Goal: Task Accomplishment & Management: Manage account settings

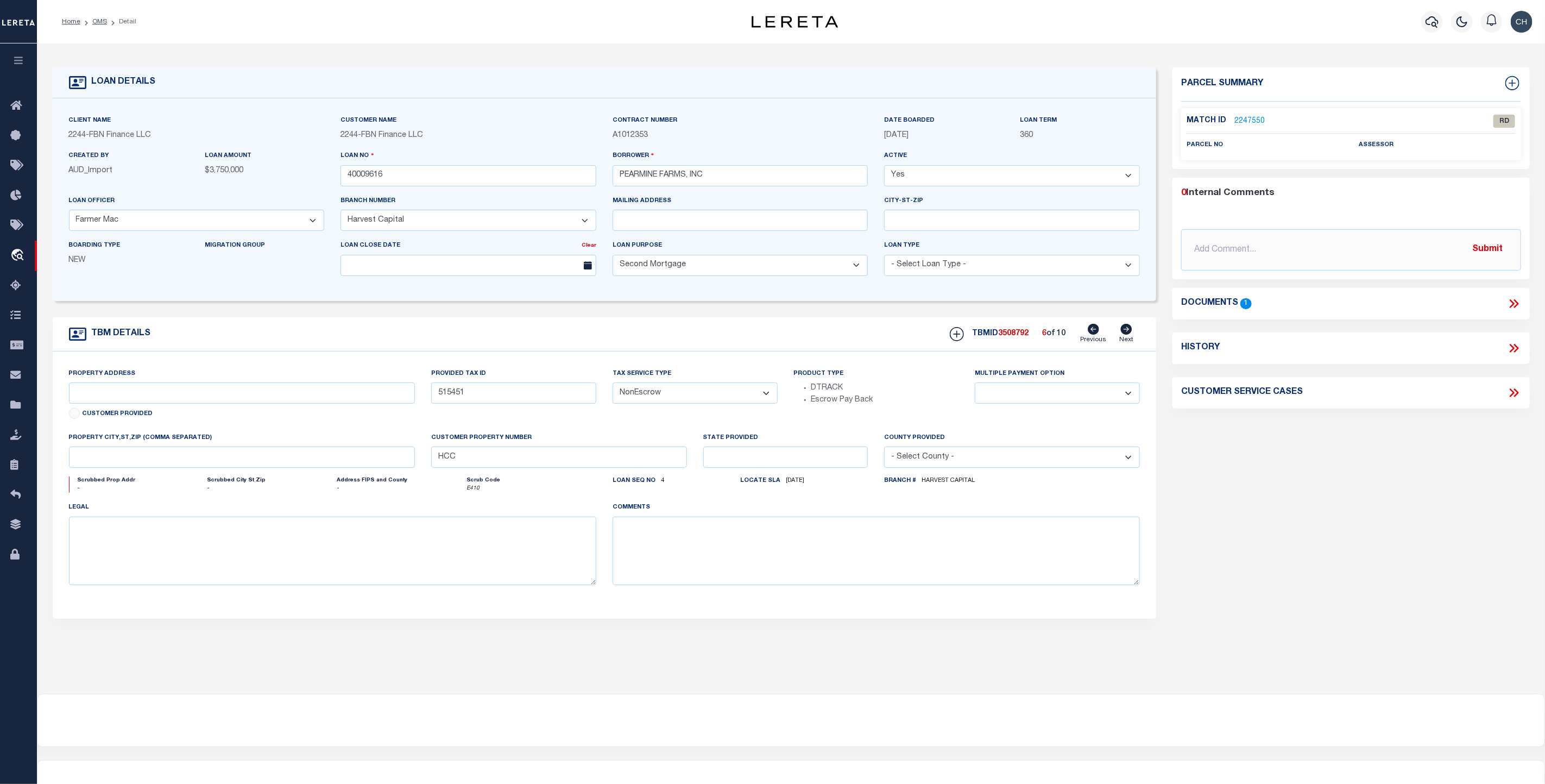
click at [1126, 331] on icon at bounding box center [1126, 329] width 12 height 11
click at [1453, 301] on div "Documents 1" at bounding box center [1351, 304] width 340 height 14
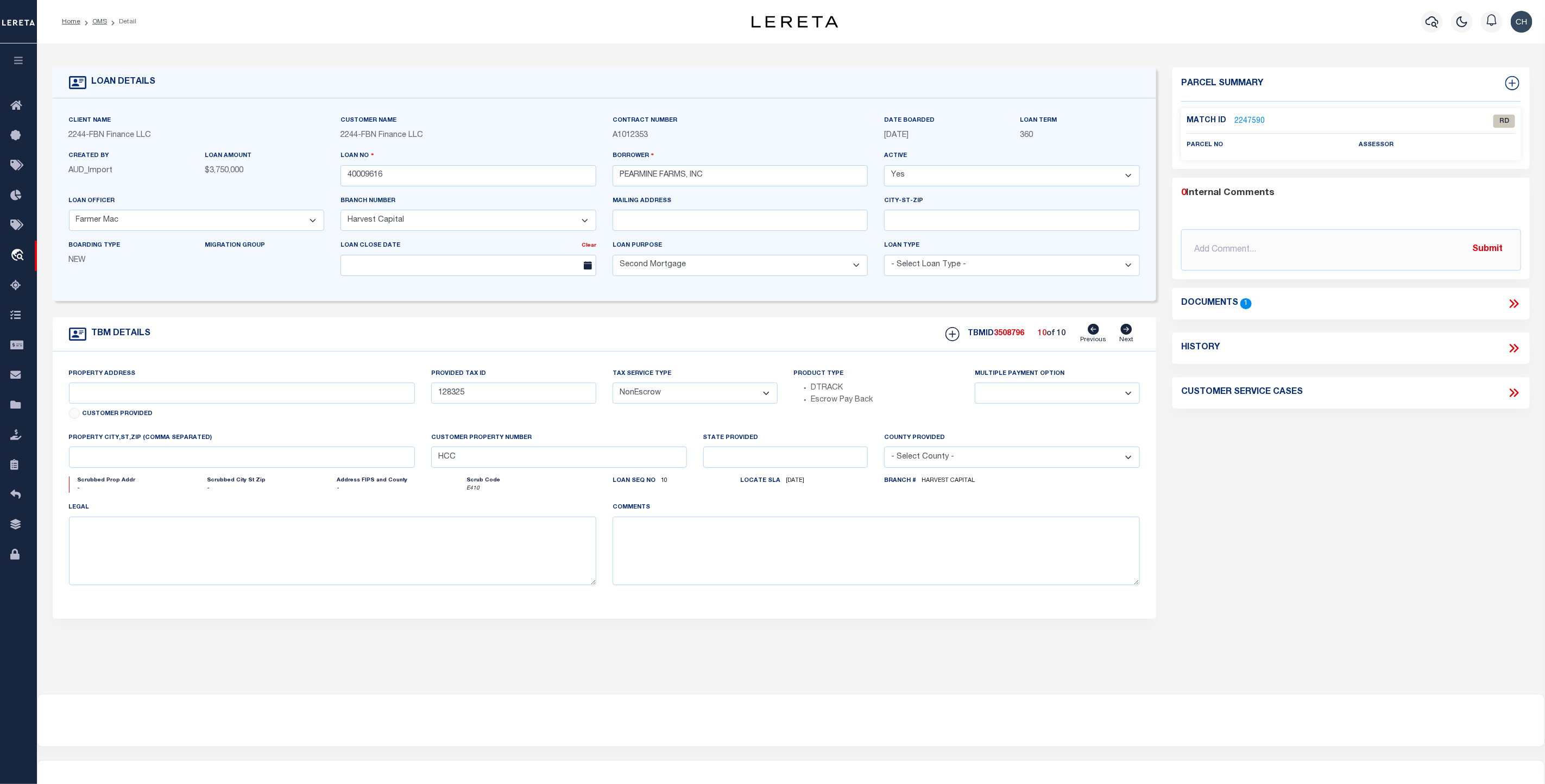
click at [1512, 303] on icon at bounding box center [1511, 304] width 4 height 9
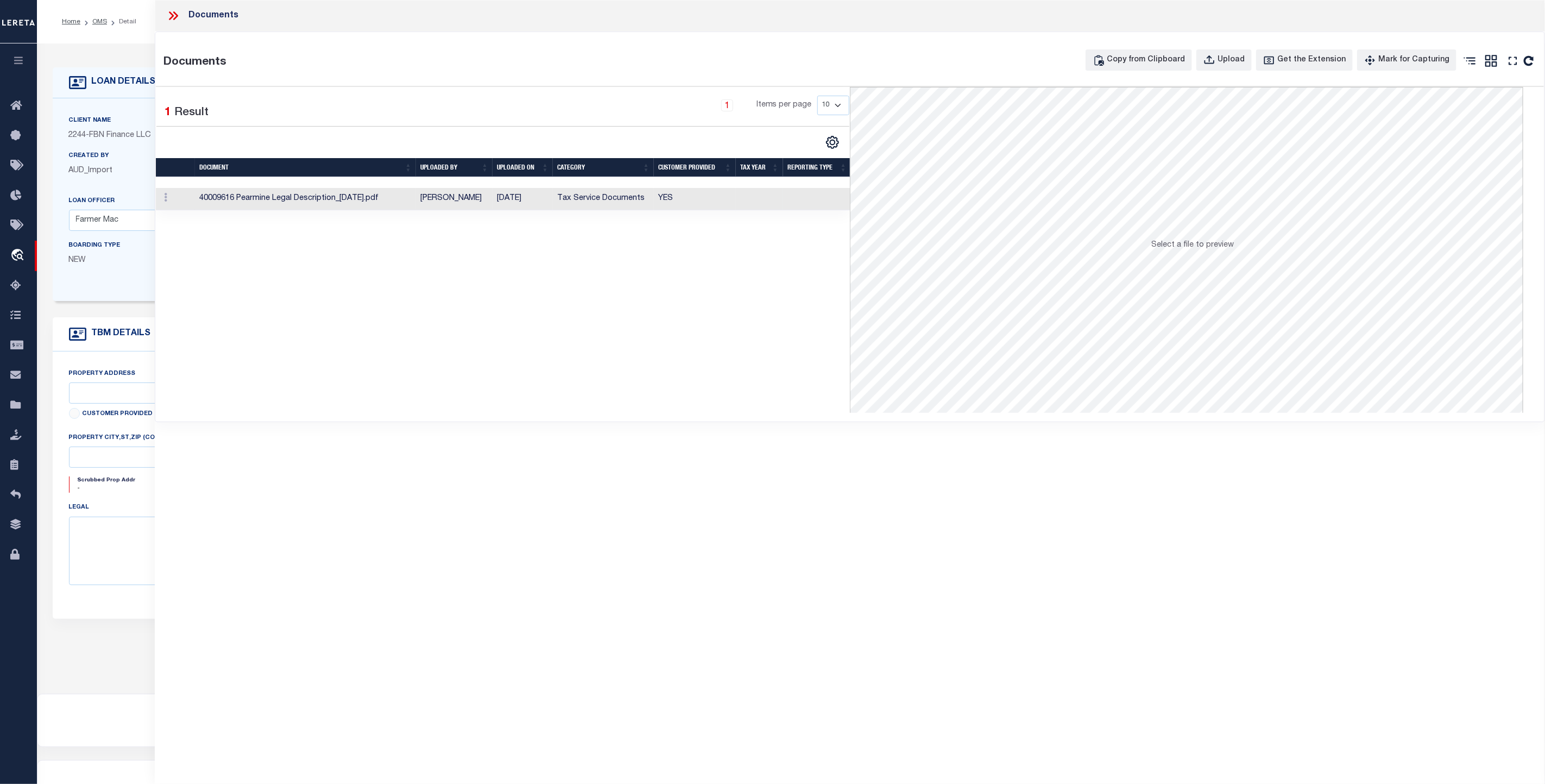
click at [598, 200] on td "Tax Service Documents" at bounding box center [604, 198] width 101 height 22
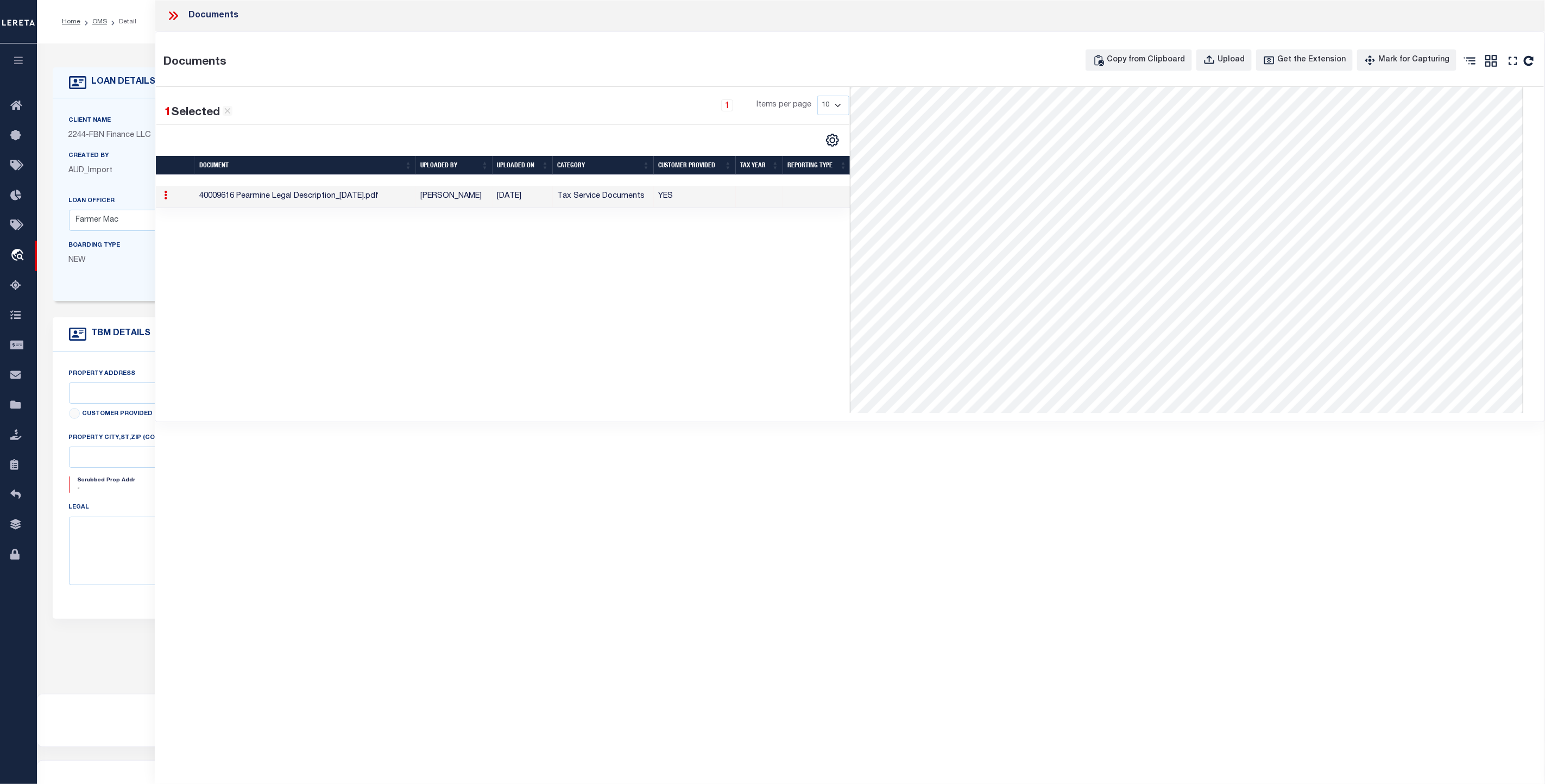
scroll to position [244, 0]
click at [166, 20] on icon at bounding box center [173, 16] width 14 height 14
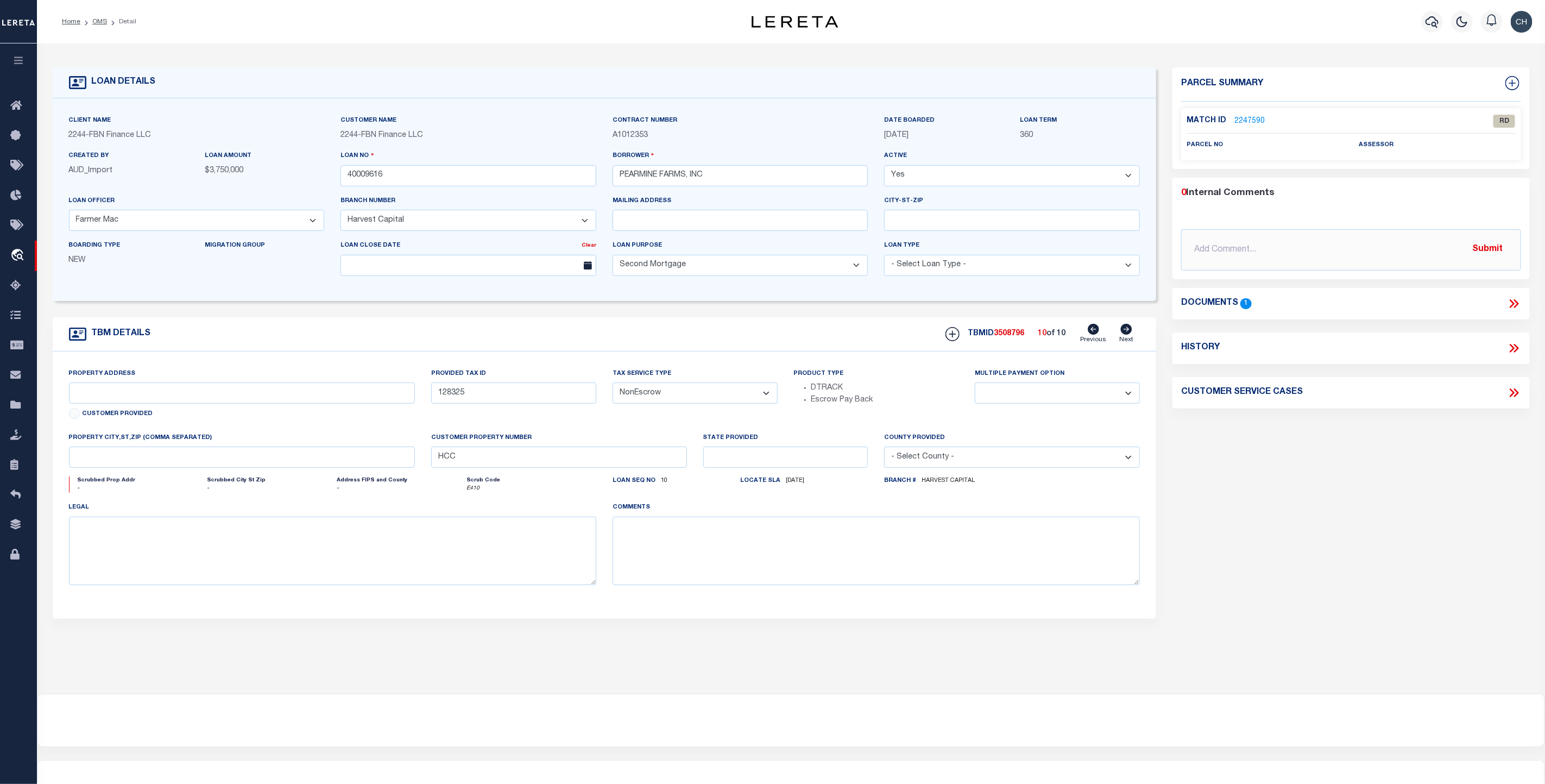
drag, startPoint x: 100, startPoint y: 23, endPoint x: 465, endPoint y: 262, distance: 436.3
click at [100, 23] on link "OMS" at bounding box center [100, 21] width 14 height 6
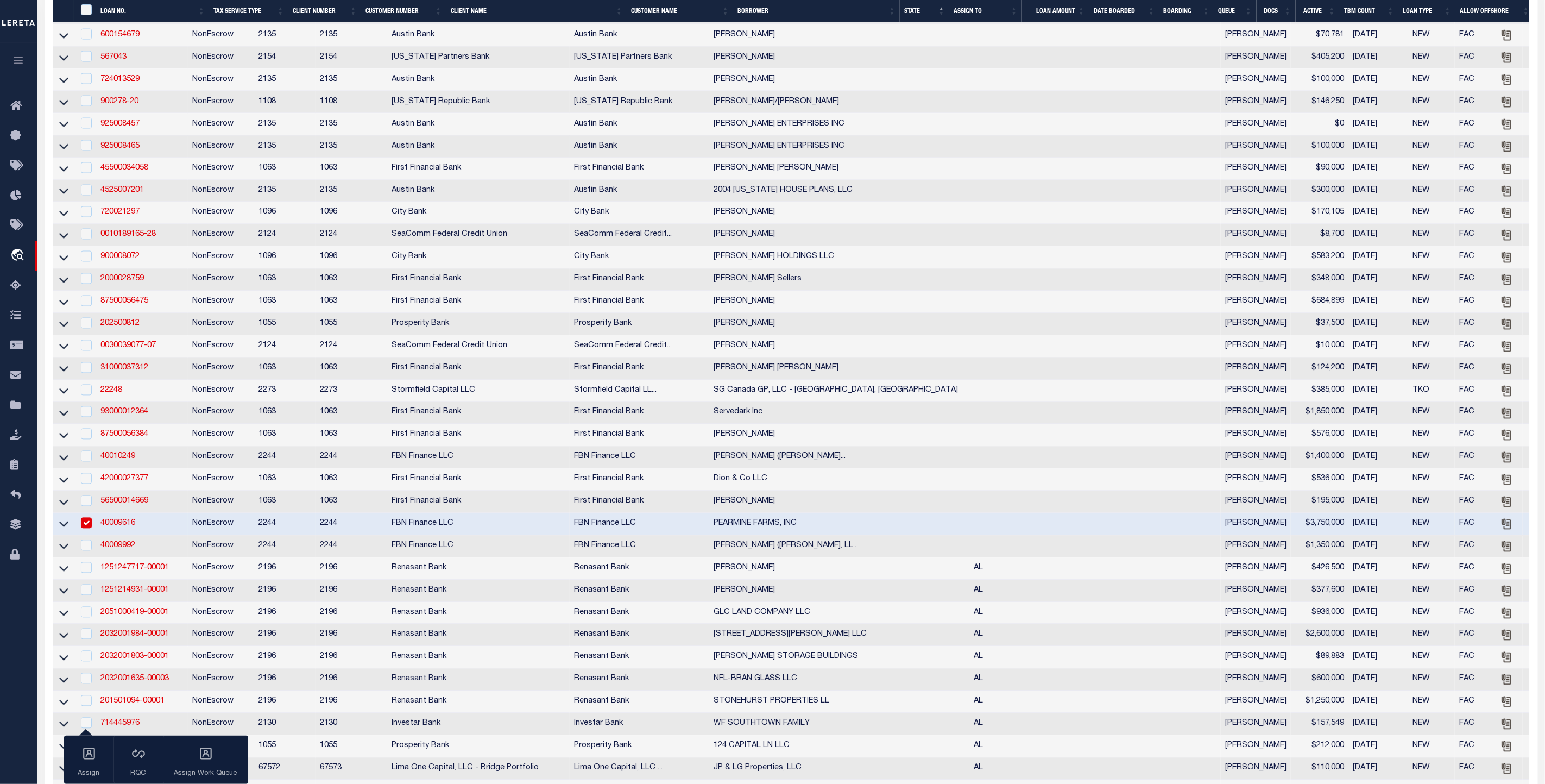
scroll to position [1303, 0]
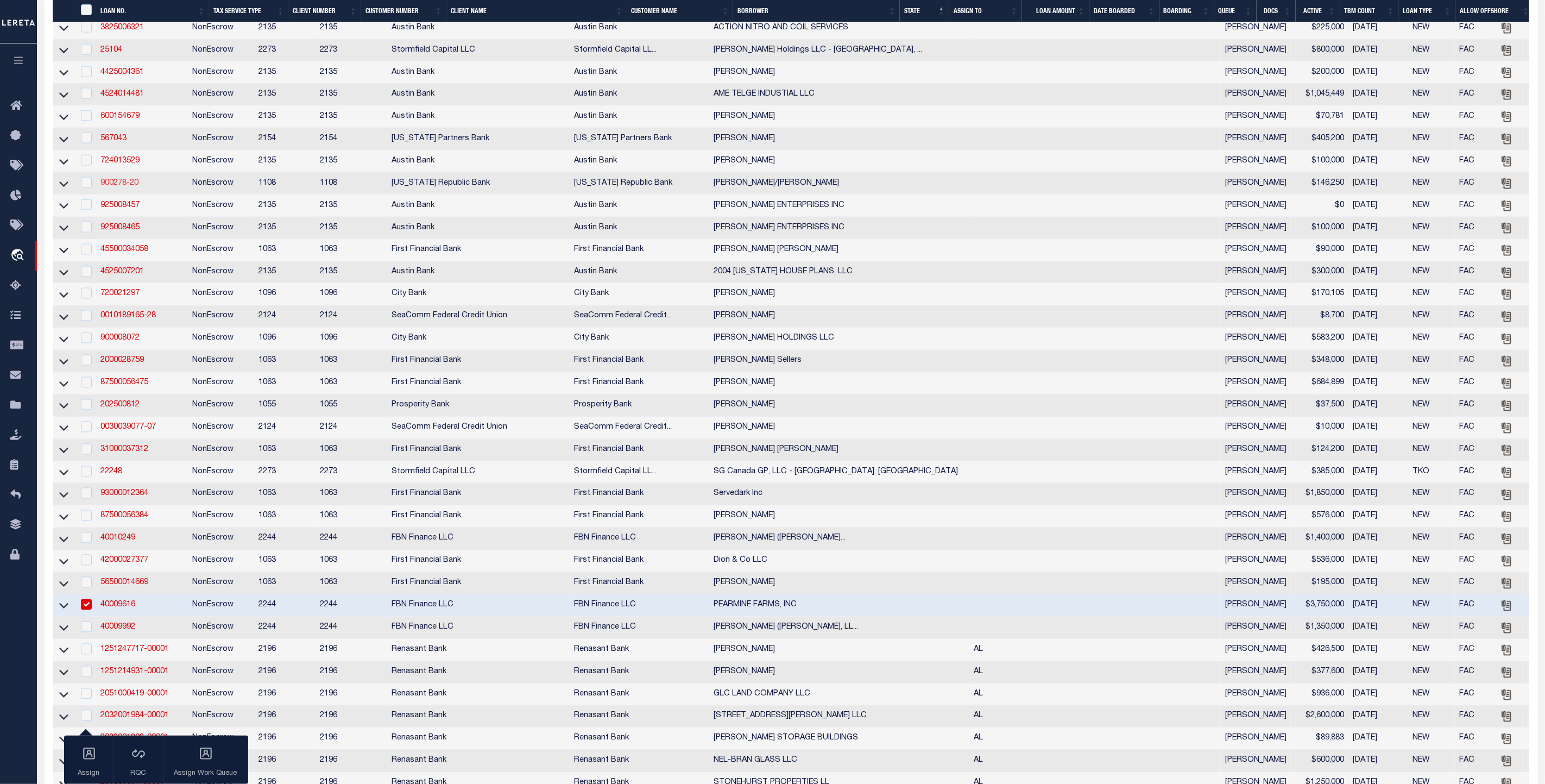
click at [127, 187] on link "900278-20" at bounding box center [119, 183] width 38 height 8
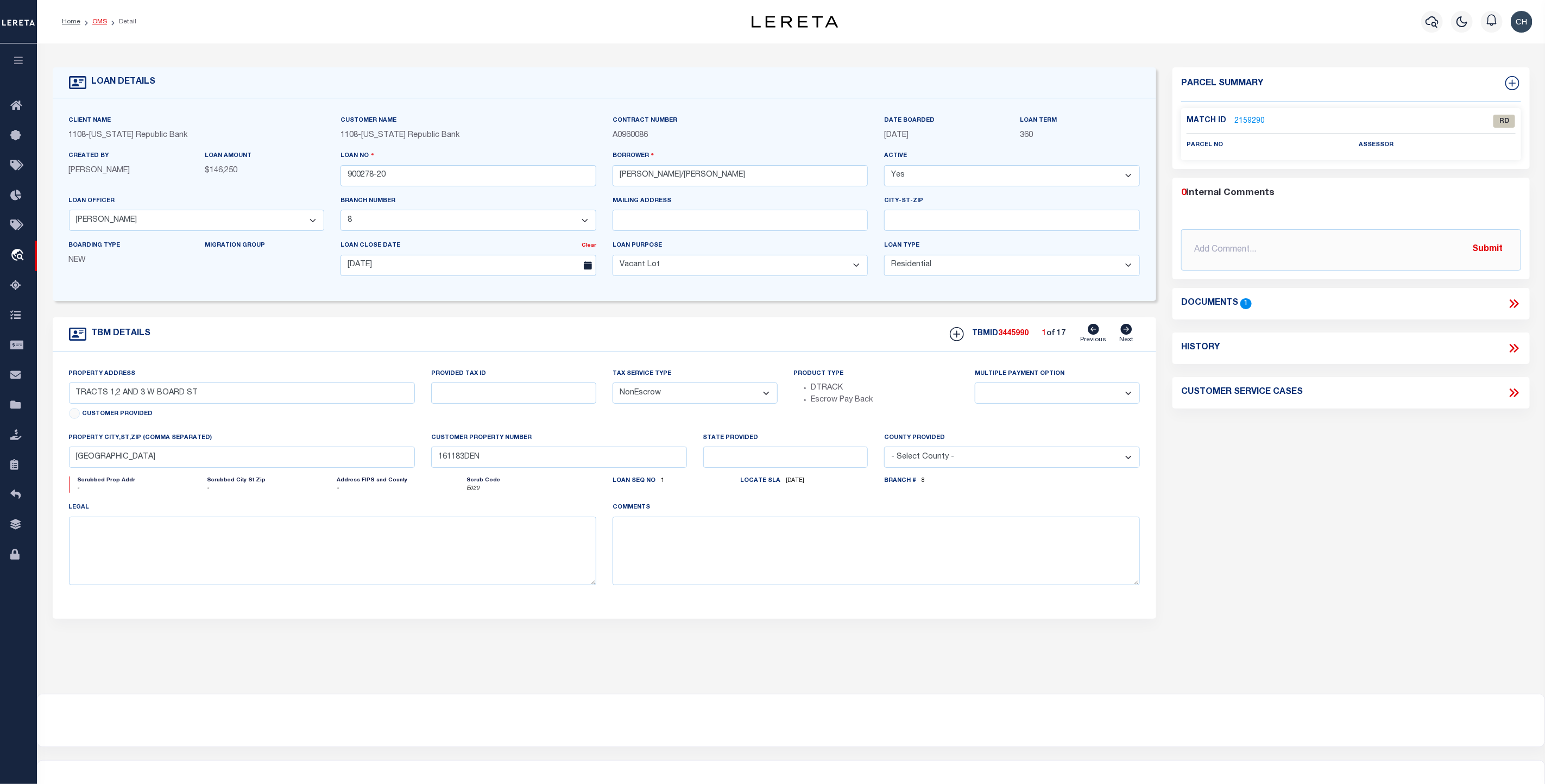
click at [98, 21] on link "OMS" at bounding box center [100, 21] width 14 height 6
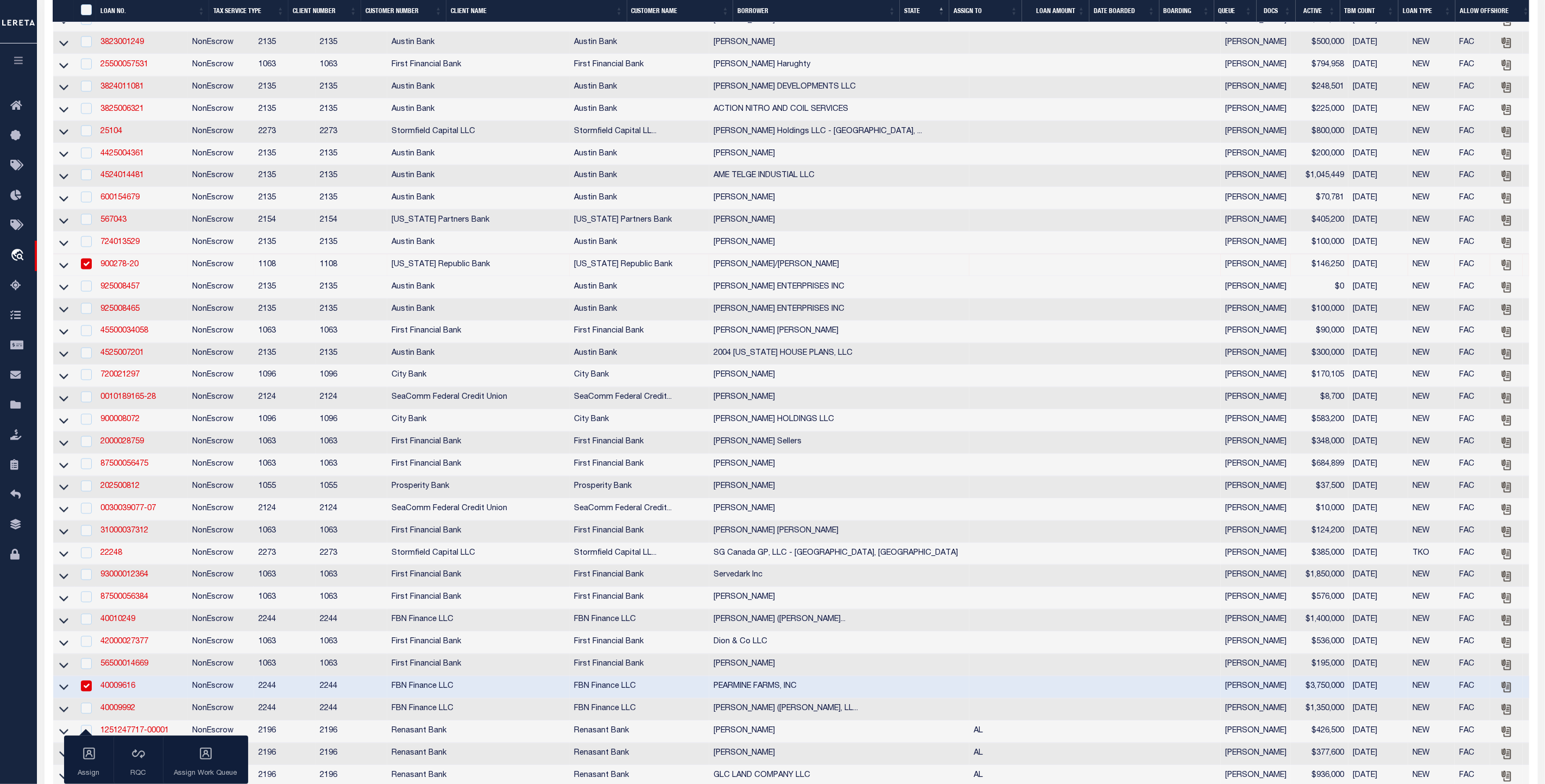
scroll to position [1303, 0]
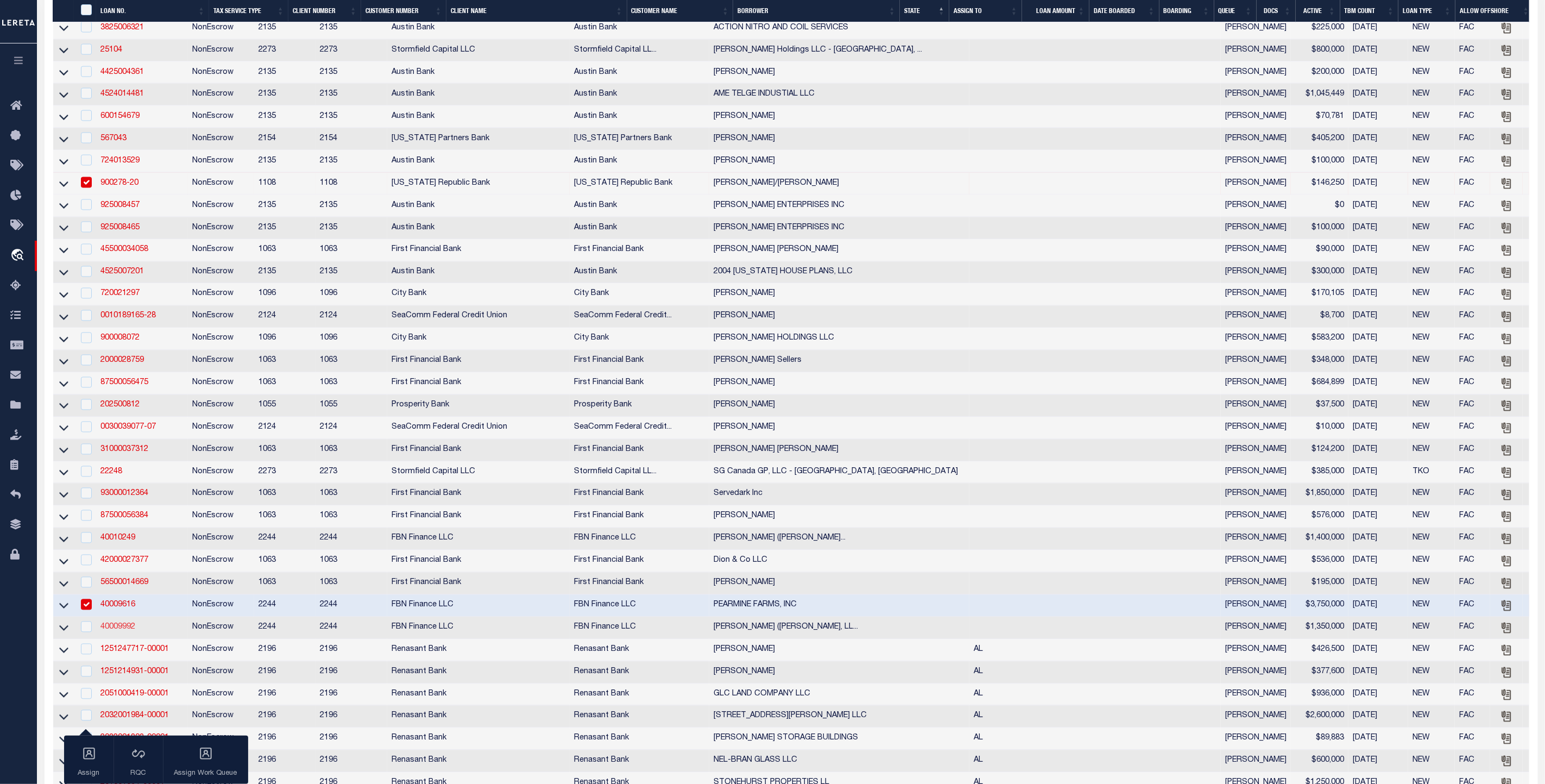
click at [123, 631] on link "40009992" at bounding box center [117, 627] width 35 height 8
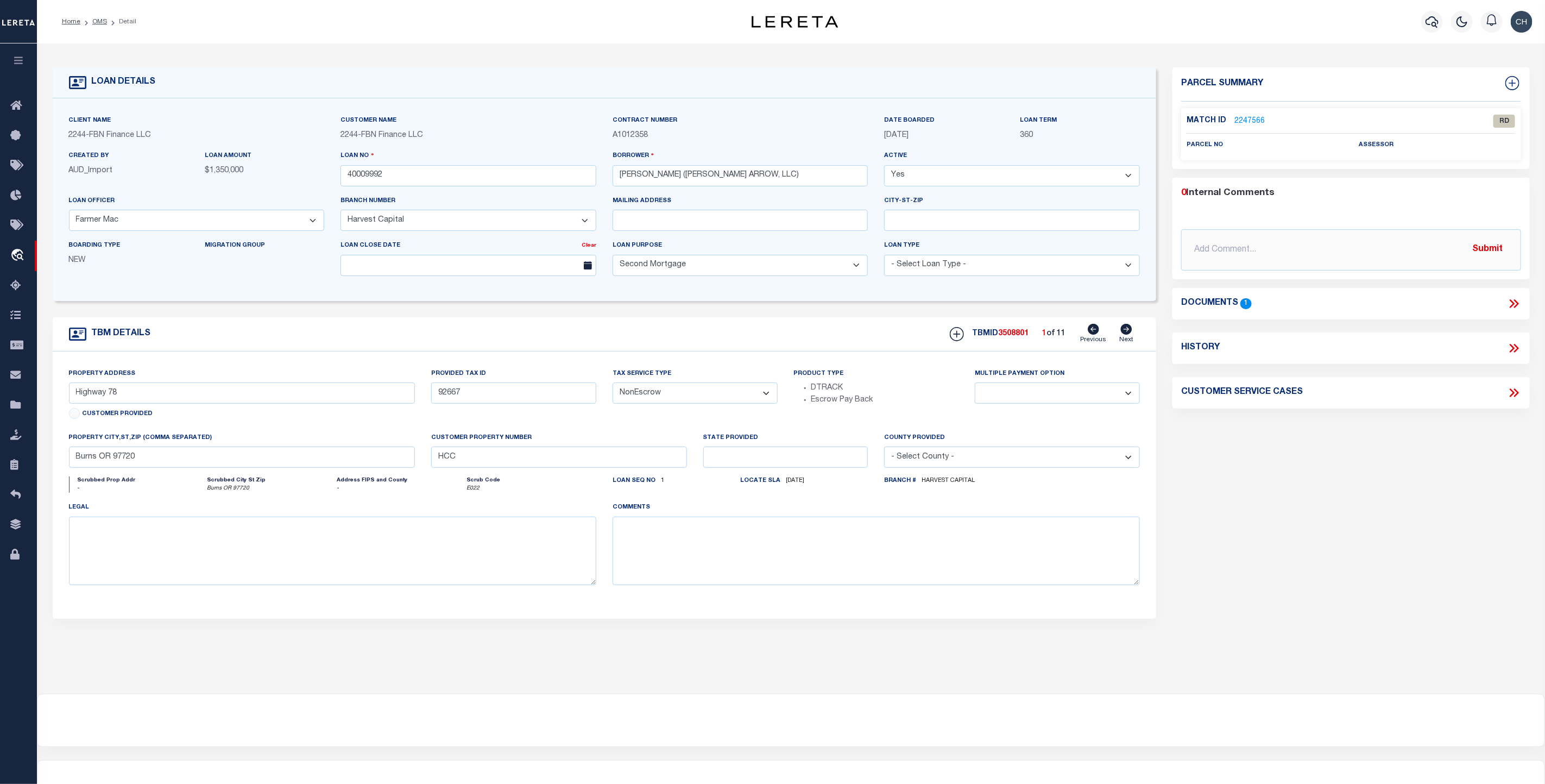
click at [1516, 302] on icon at bounding box center [1514, 304] width 14 height 14
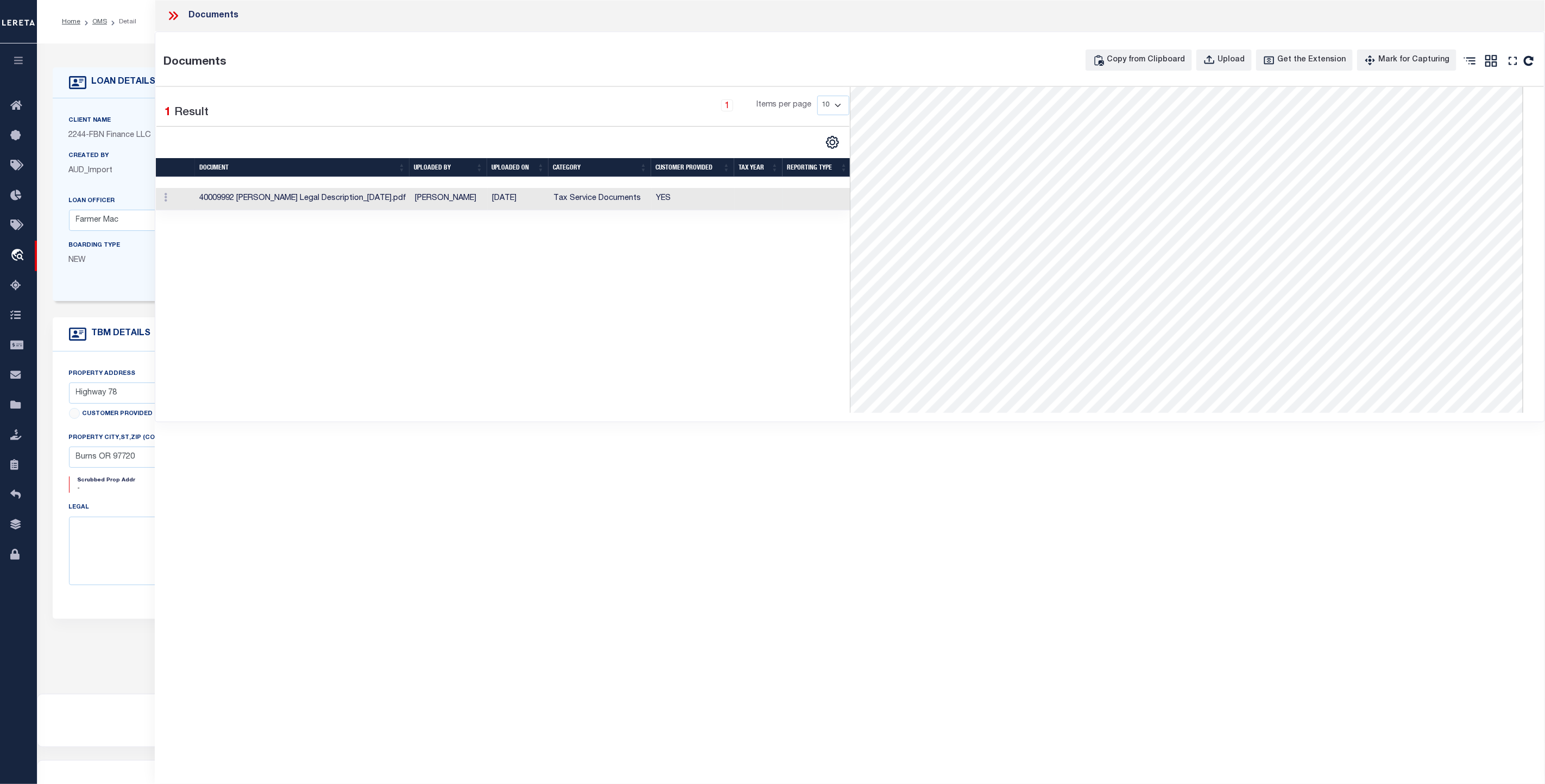
click at [589, 204] on td "Tax Service Documents" at bounding box center [600, 198] width 102 height 22
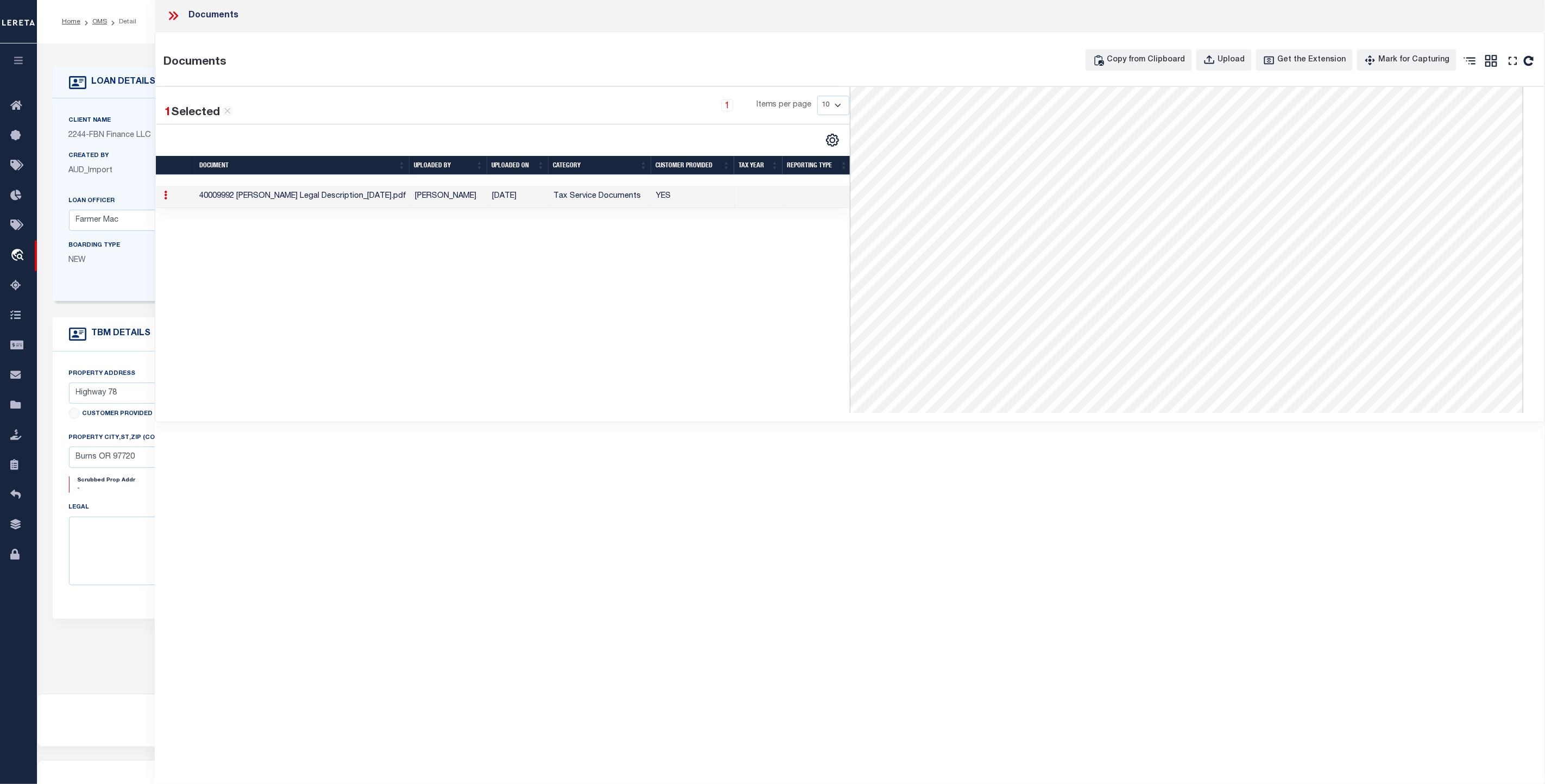
click at [170, 16] on icon at bounding box center [173, 16] width 14 height 14
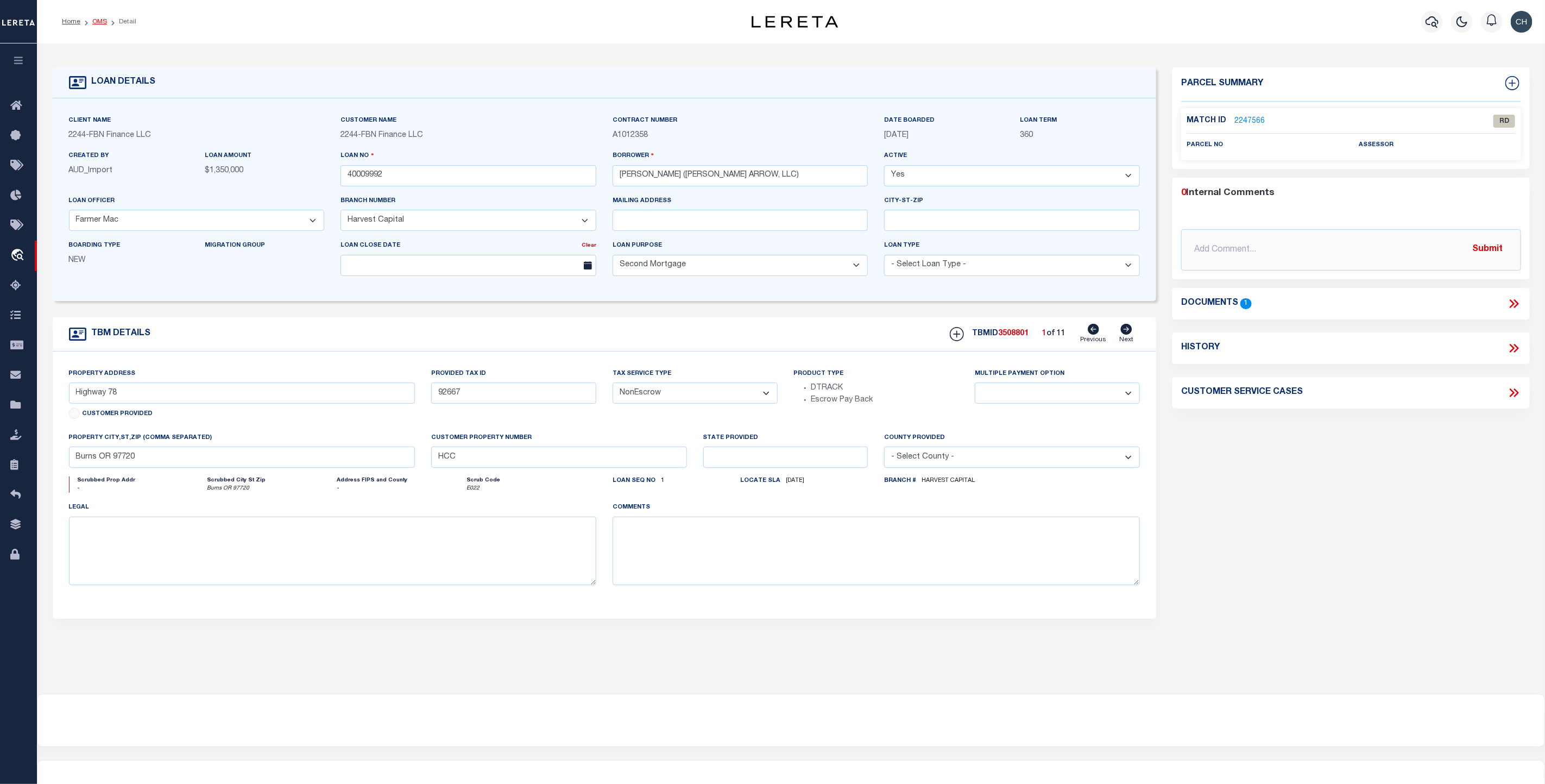
click at [97, 23] on link "OMS" at bounding box center [100, 21] width 14 height 6
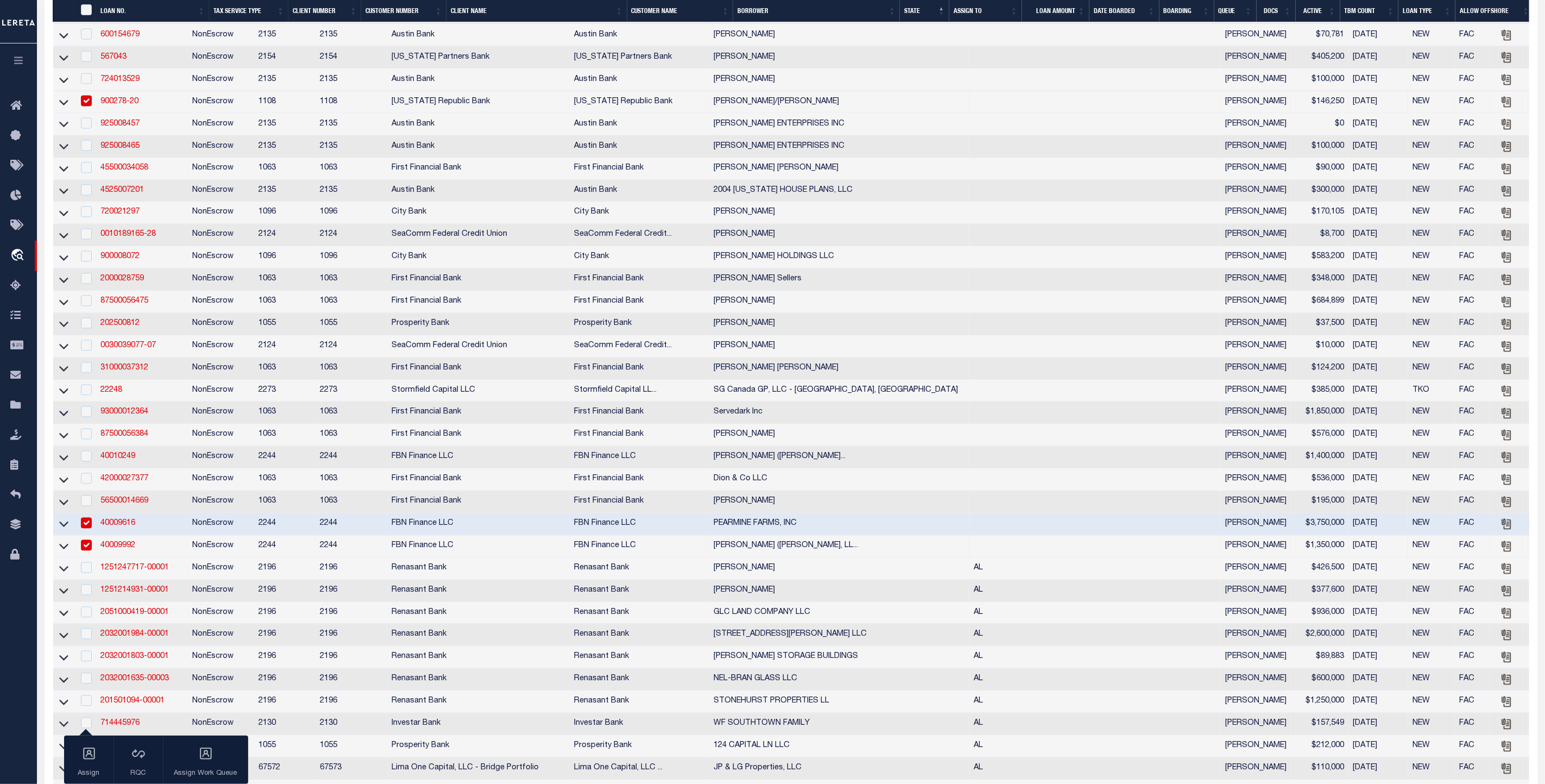
scroll to position [1548, 0]
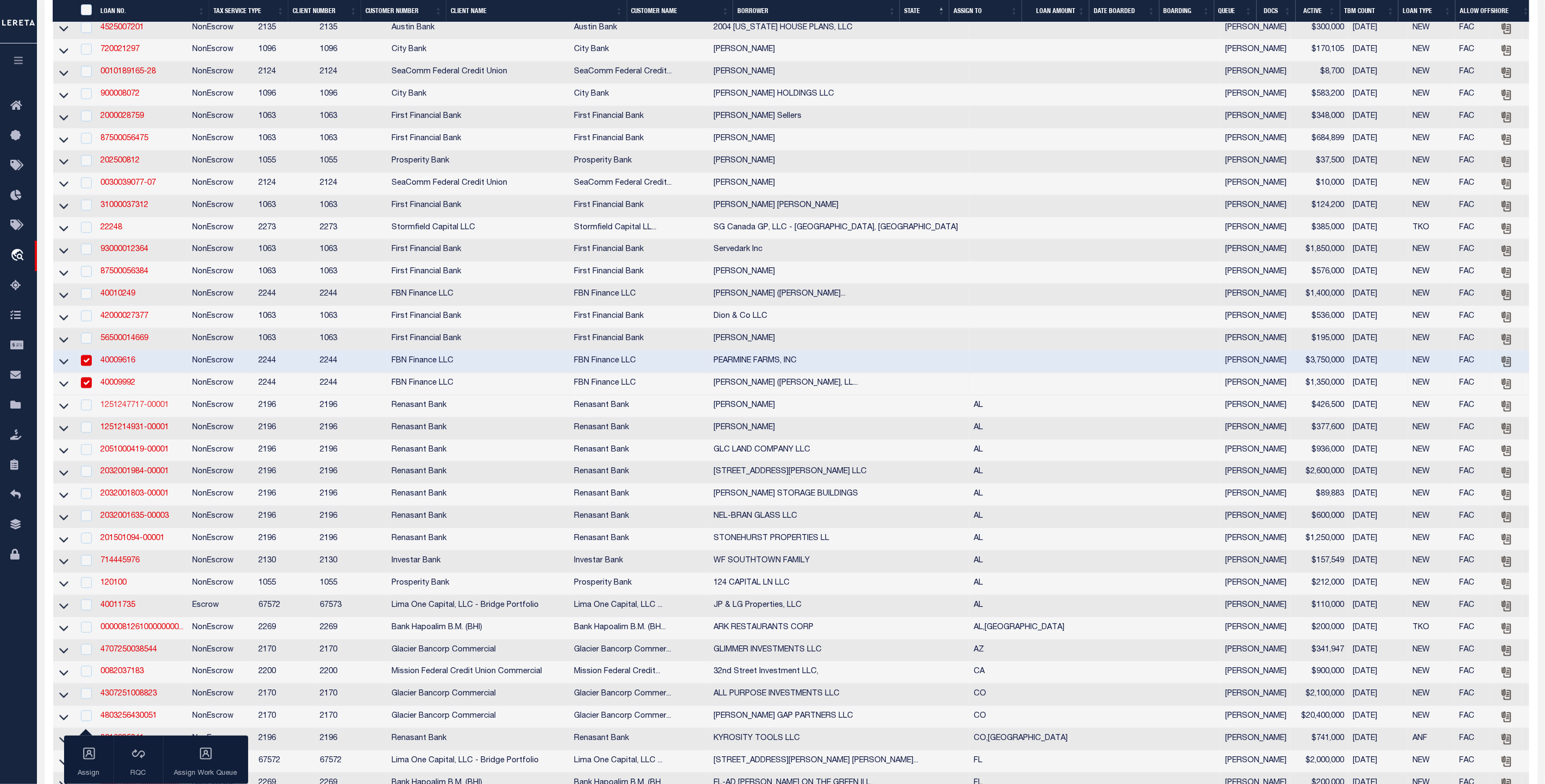
click at [147, 409] on link "1251247717-00001" at bounding box center [134, 404] width 68 height 8
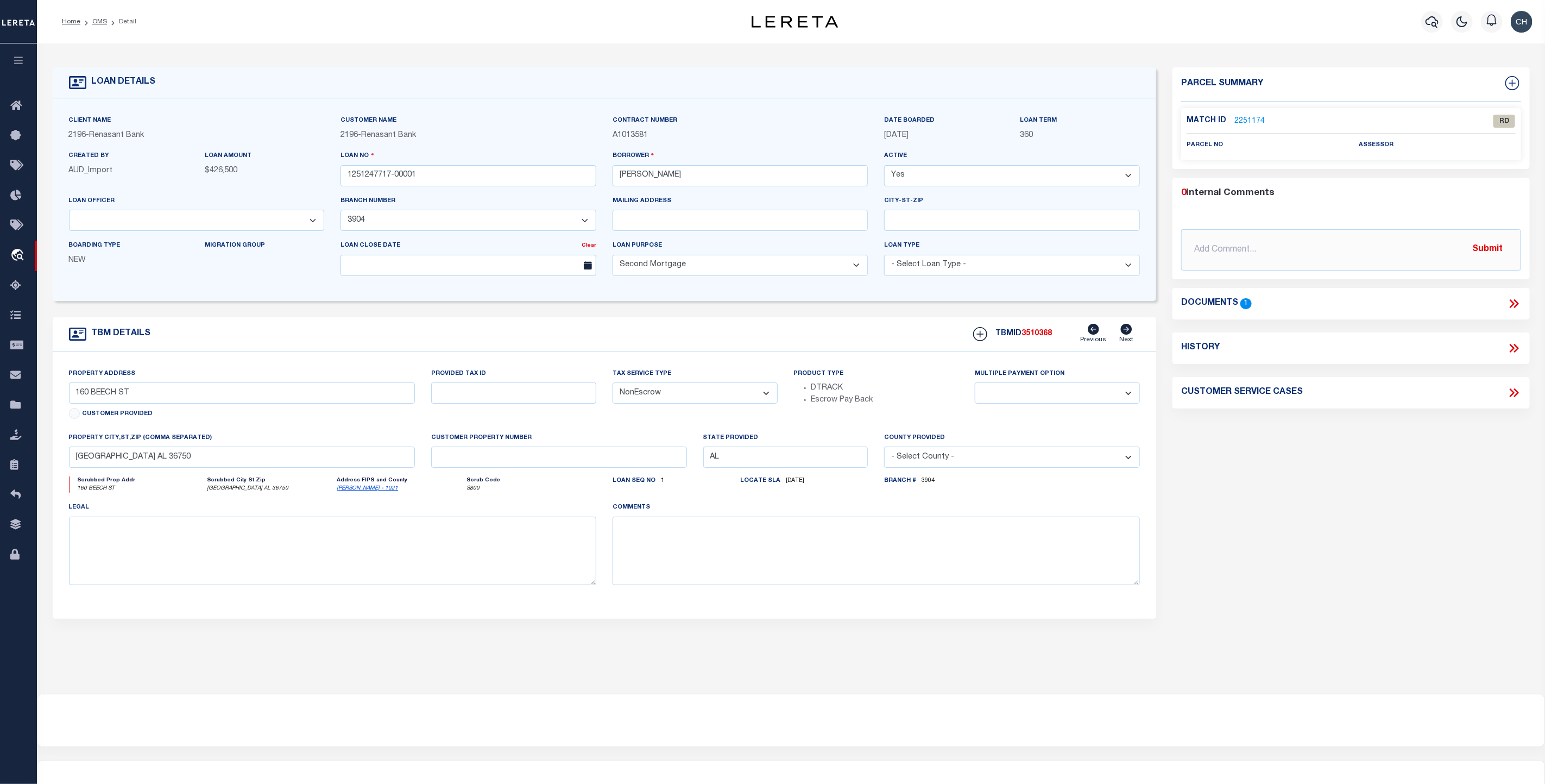
click at [1516, 299] on icon at bounding box center [1514, 304] width 14 height 14
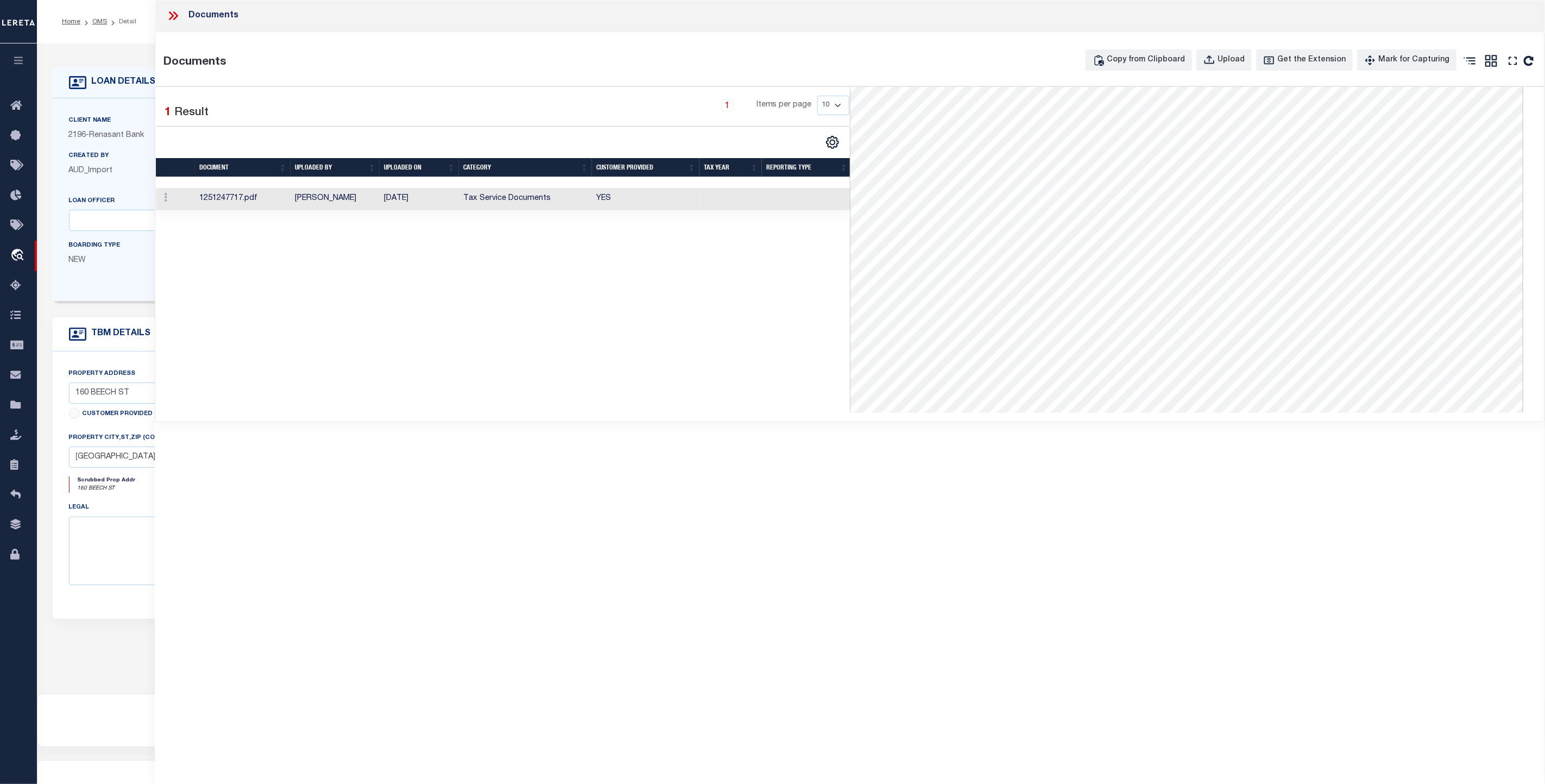
click at [515, 204] on td "Tax Service Documents" at bounding box center [525, 198] width 133 height 22
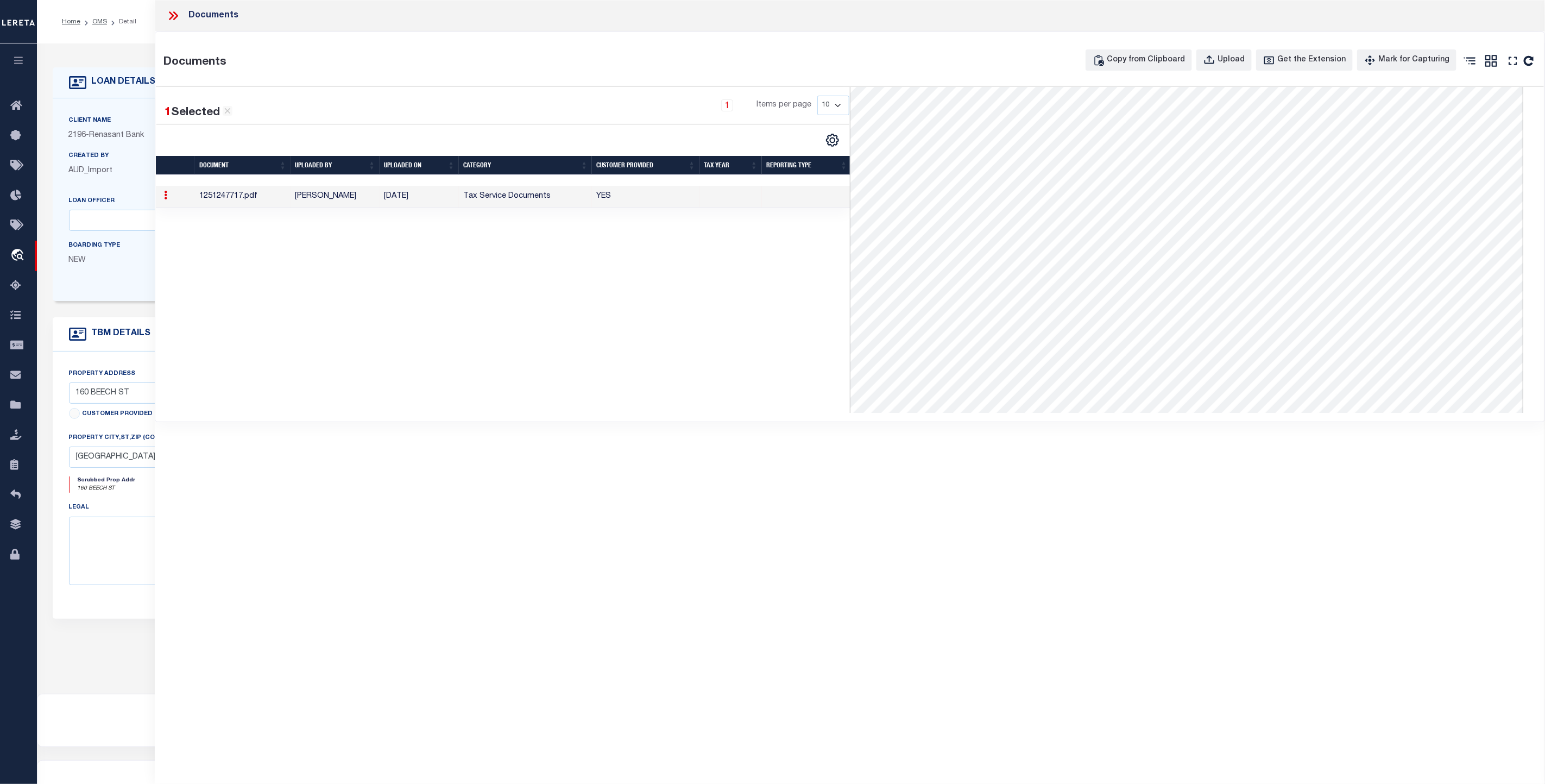
click at [178, 17] on icon at bounding box center [173, 16] width 14 height 14
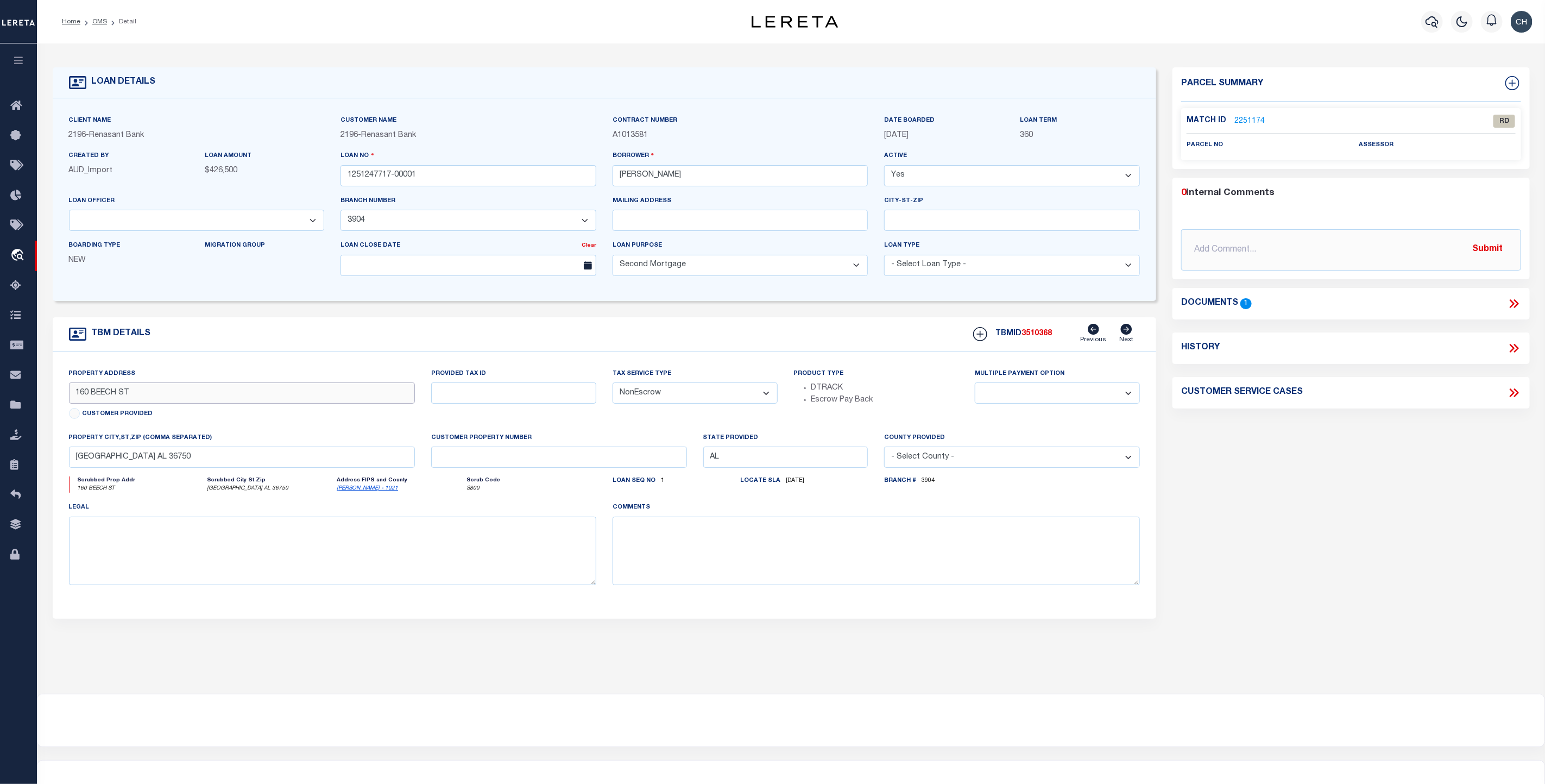
click at [156, 399] on input "160 BEECH ST" at bounding box center [243, 393] width 347 height 21
click at [219, 460] on input "[GEOGRAPHIC_DATA] AL 36750" at bounding box center [243, 457] width 347 height 21
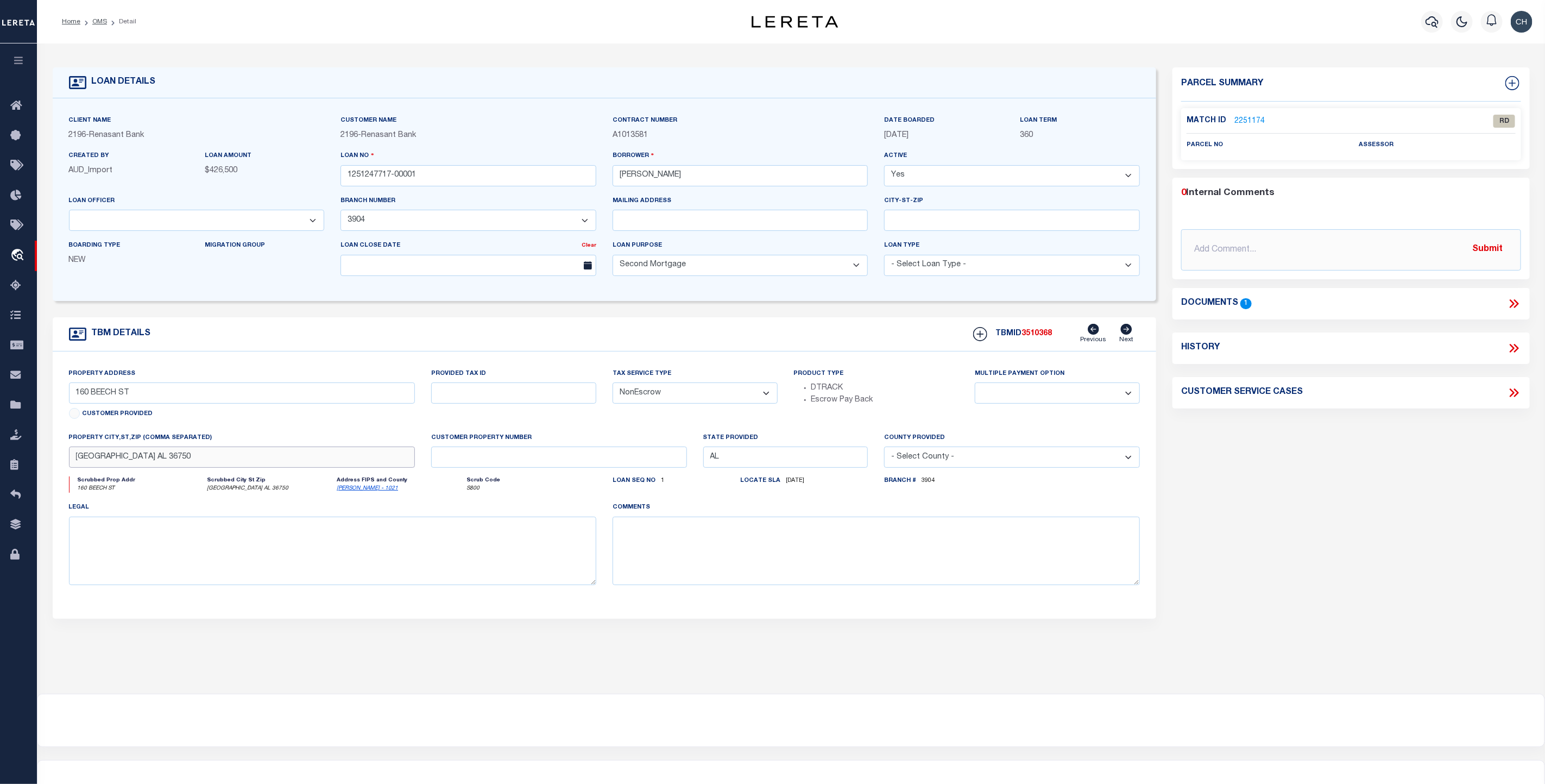
click at [219, 460] on input "[GEOGRAPHIC_DATA] AL 36750" at bounding box center [243, 457] width 347 height 21
click at [359, 491] on link "[PERSON_NAME] - 1021" at bounding box center [367, 488] width 61 height 5
click at [665, 175] on input "[PERSON_NAME]" at bounding box center [740, 176] width 256 height 21
click at [642, 180] on input "[PERSON_NAME]" at bounding box center [740, 176] width 256 height 21
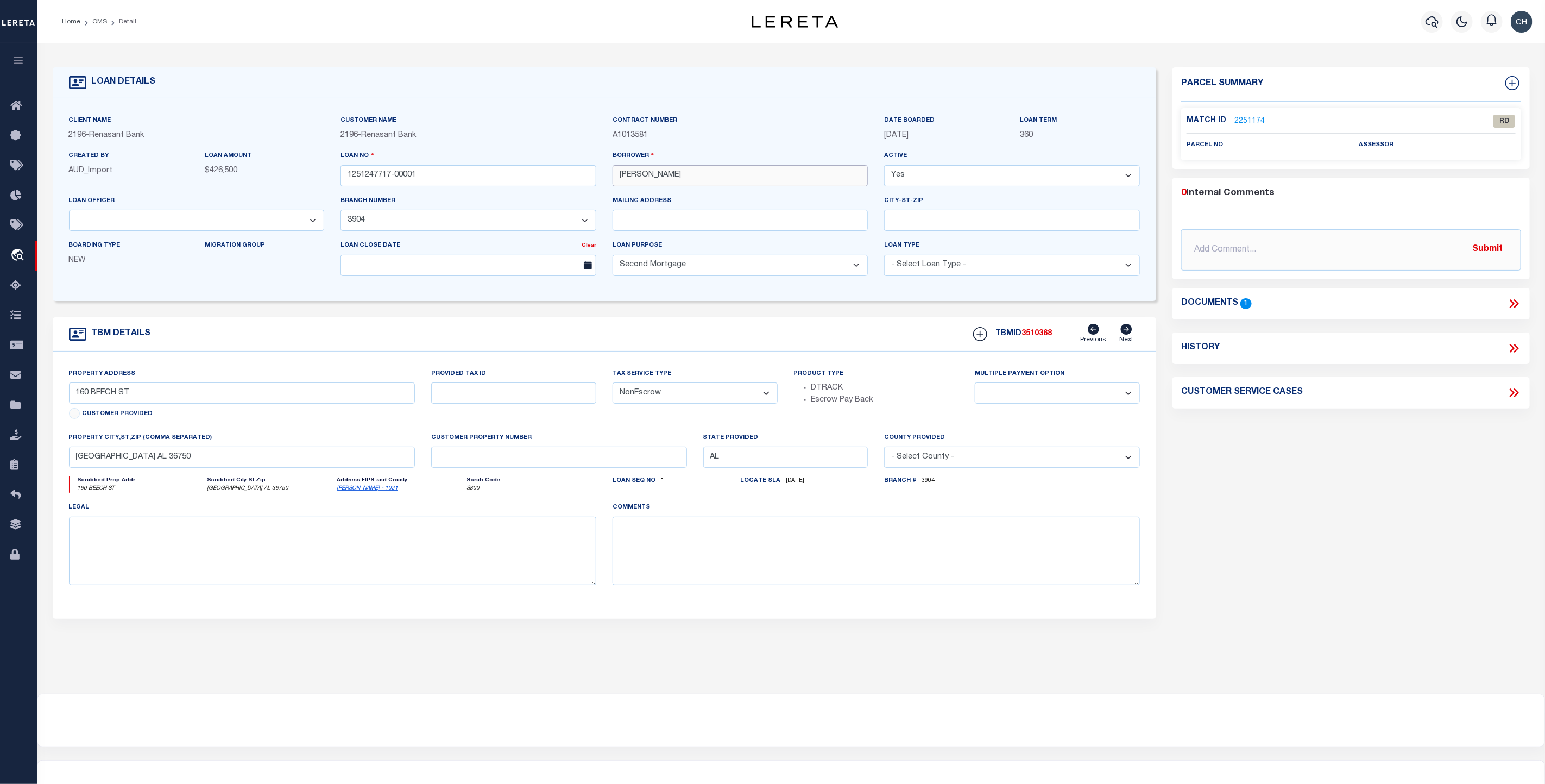
click at [620, 180] on input "[PERSON_NAME]" at bounding box center [740, 176] width 256 height 21
